Goal: Find specific page/section: Find specific page/section

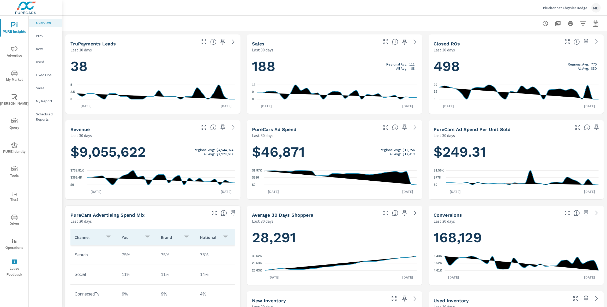
click at [16, 50] on icon "nav menu" at bounding box center [14, 49] width 6 height 6
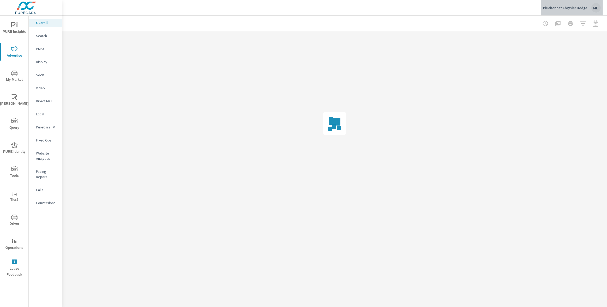
click at [579, 8] on p "Bluebonnet Chrysler Dodge" at bounding box center [565, 7] width 44 height 5
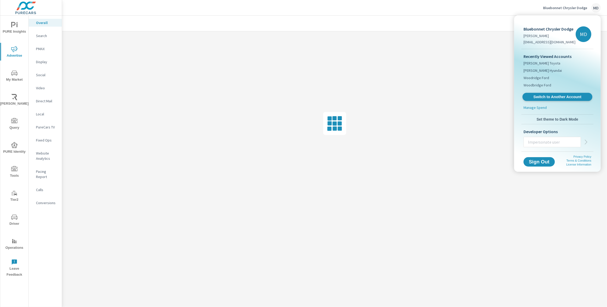
click at [551, 96] on span "Switch to Another Account" at bounding box center [557, 96] width 64 height 5
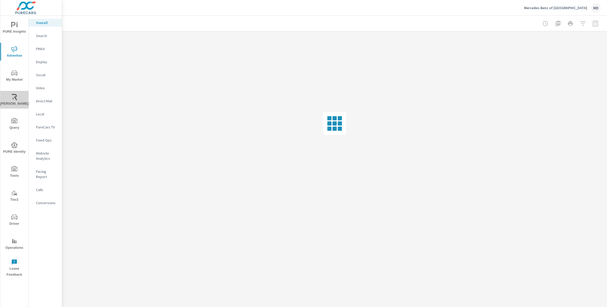
click at [10, 97] on span "[PERSON_NAME]" at bounding box center [14, 100] width 25 height 13
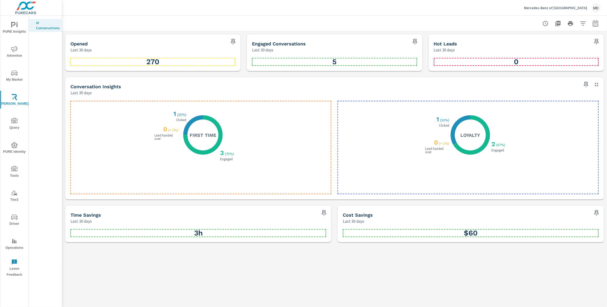
click at [219, 129] on icon at bounding box center [202, 134] width 39 height 39
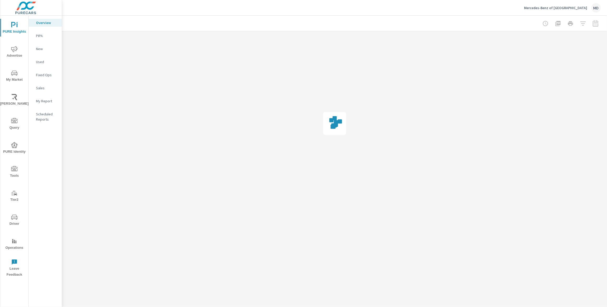
click at [15, 166] on icon "nav menu" at bounding box center [14, 168] width 6 height 5
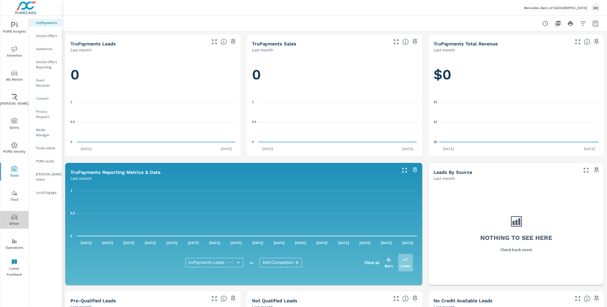
click at [11, 220] on span "Driver" at bounding box center [14, 220] width 25 height 13
